Goal: Obtain resource: Obtain resource

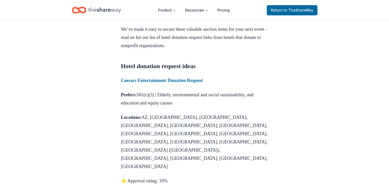
scroll to position [181, 0]
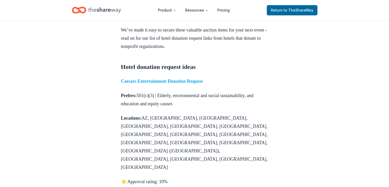
click at [174, 84] on strong "Caesars Entertainment Donation Request" at bounding box center [162, 81] width 82 height 5
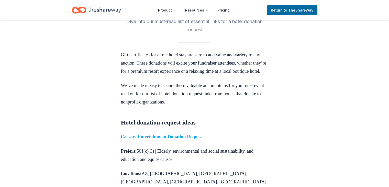
scroll to position [124, 0]
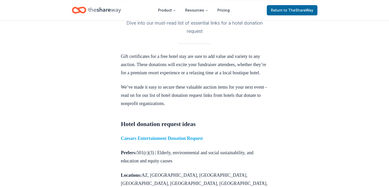
click at [187, 141] on strong "Caesars Entertainment Donation Request" at bounding box center [162, 138] width 82 height 5
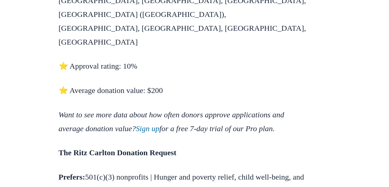
scroll to position [249, 0]
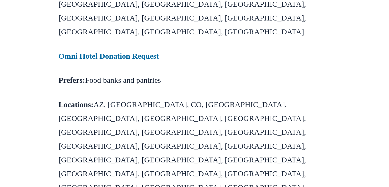
scroll to position [578, 0]
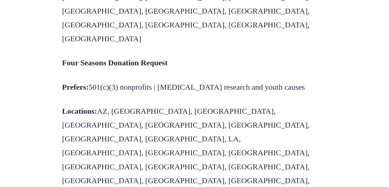
scroll to position [678, 0]
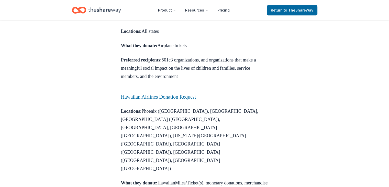
scroll to position [482, 0]
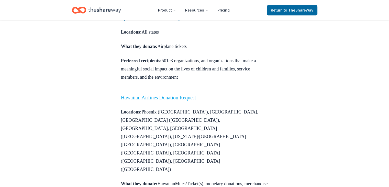
click at [141, 95] on link "Hawaiian Airlines Donation Request" at bounding box center [158, 98] width 75 height 6
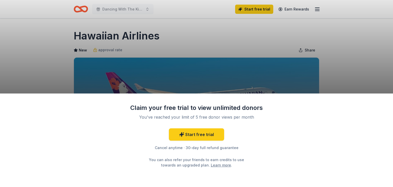
click at [211, 58] on div "Claim your free trial to view unlimited donors You've reached your limit of 5 f…" at bounding box center [196, 93] width 393 height 187
click at [160, 126] on div "Claim your free trial to view unlimited donors You've reached your limit of 5 f…" at bounding box center [196, 136] width 133 height 64
click at [213, 137] on link "Start free trial" at bounding box center [196, 134] width 55 height 12
click at [201, 138] on link "Start free trial" at bounding box center [196, 134] width 55 height 12
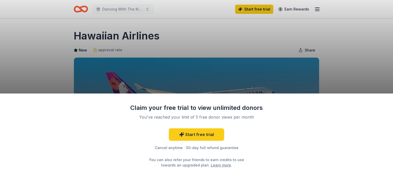
click at [324, 44] on div "Claim your free trial to view unlimited donors You've reached your limit of 5 f…" at bounding box center [196, 93] width 393 height 187
click at [272, 45] on div "Claim your free trial to view unlimited donors You've reached your limit of 5 f…" at bounding box center [196, 93] width 393 height 187
